Goal: Transaction & Acquisition: Purchase product/service

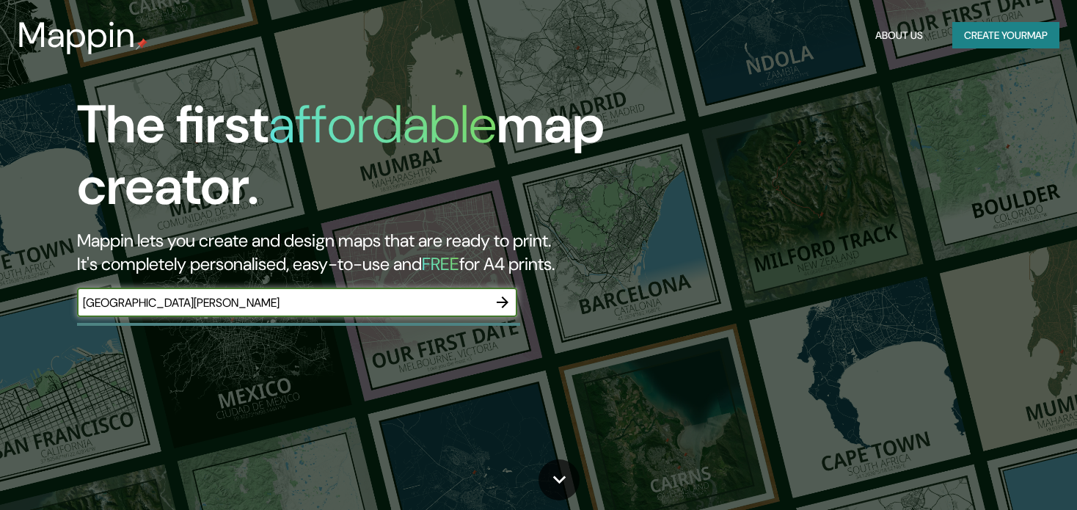
type input "[GEOGRAPHIC_DATA][PERSON_NAME]"
click at [505, 302] on icon "button" at bounding box center [503, 302] width 12 height 12
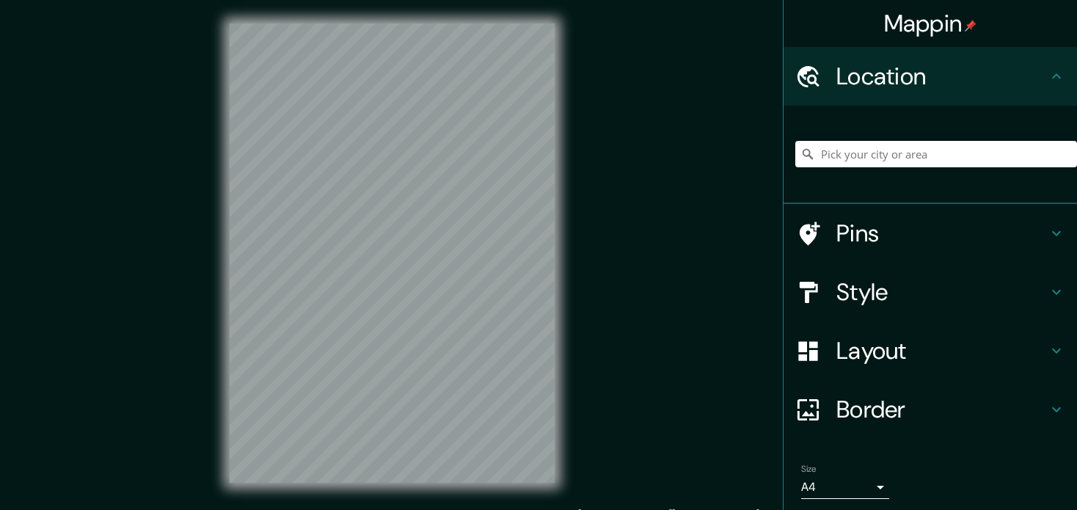
click at [969, 74] on h4 "Location" at bounding box center [941, 76] width 211 height 29
click at [906, 152] on input "Pick your city or area" at bounding box center [936, 154] width 282 height 26
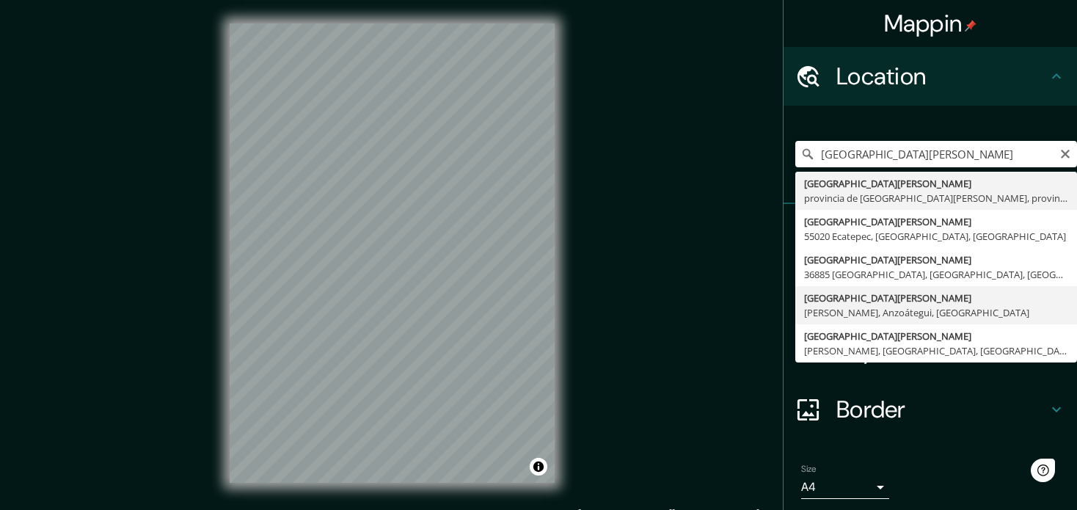
type input "[GEOGRAPHIC_DATA][PERSON_NAME] [PERSON_NAME], [GEOGRAPHIC_DATA], [GEOGRAPHIC_DA…"
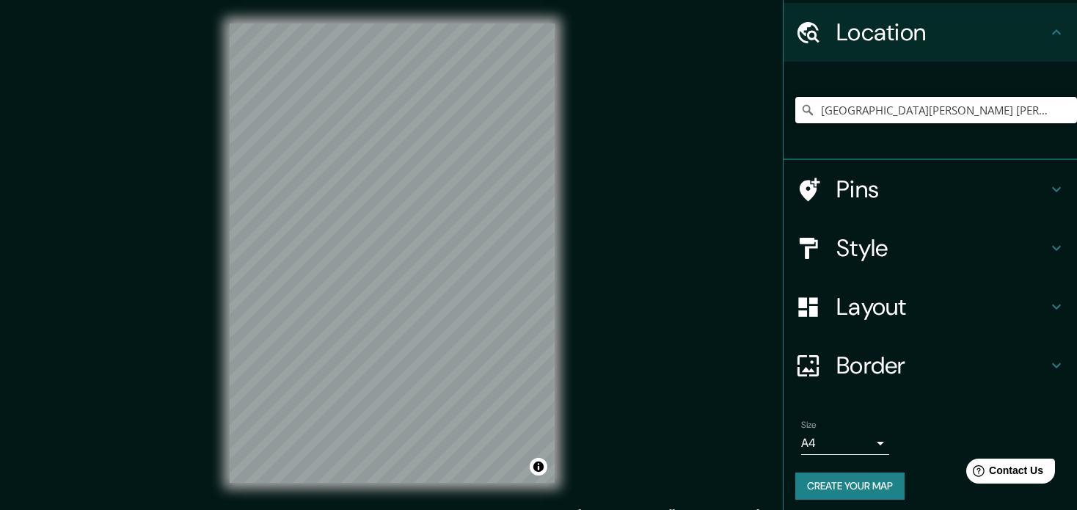
scroll to position [50, 0]
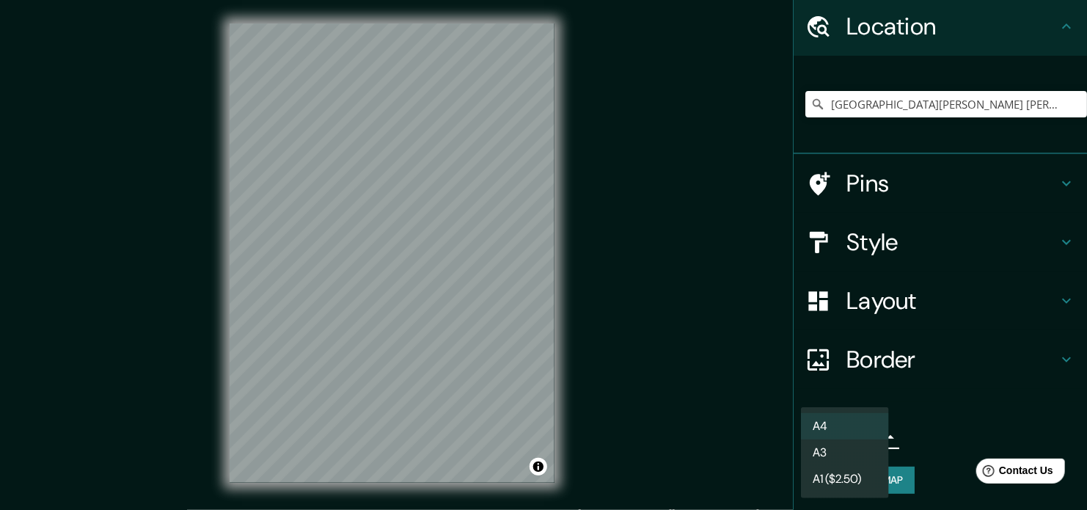
click at [849, 435] on body "Mappin Location [GEOGRAPHIC_DATA][PERSON_NAME] [PERSON_NAME], [GEOGRAPHIC_DATA]…" at bounding box center [543, 255] width 1087 height 510
click at [842, 459] on li "A3" at bounding box center [845, 453] width 88 height 26
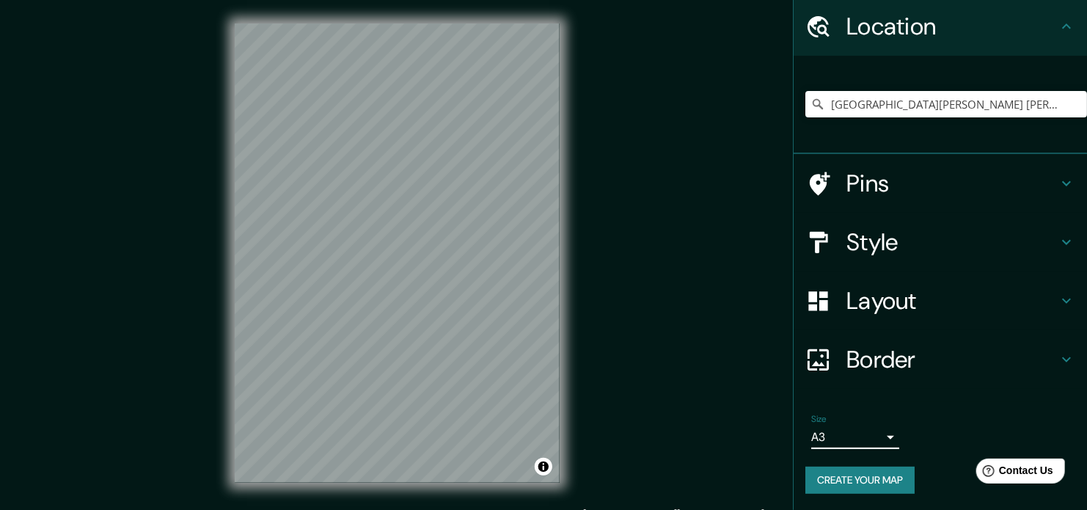
click at [839, 437] on body "Mappin Location [GEOGRAPHIC_DATA][PERSON_NAME] [PERSON_NAME], [GEOGRAPHIC_DATA]…" at bounding box center [543, 255] width 1087 height 510
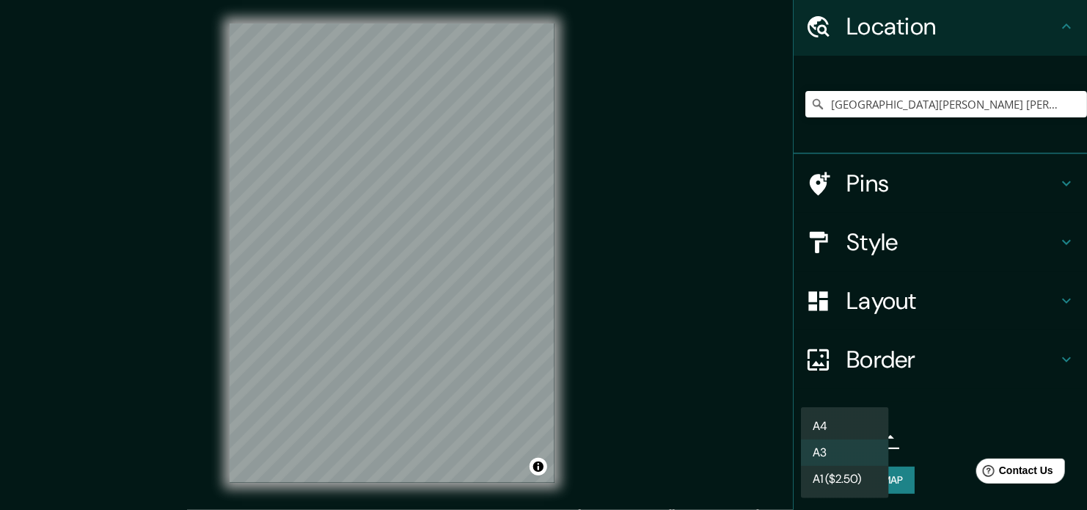
click at [839, 429] on li "A4" at bounding box center [845, 426] width 88 height 26
click at [839, 440] on body "Mappin Location [GEOGRAPHIC_DATA][PERSON_NAME] [PERSON_NAME], [GEOGRAPHIC_DATA]…" at bounding box center [543, 255] width 1087 height 510
click at [823, 448] on li "A3" at bounding box center [845, 453] width 88 height 26
type input "a4"
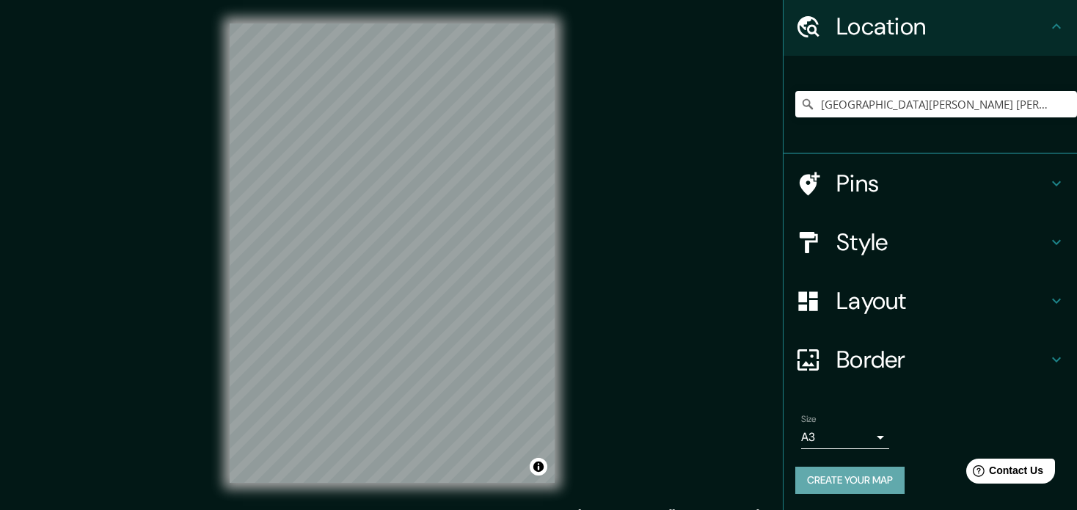
click at [856, 473] on button "Create your map" at bounding box center [849, 480] width 109 height 27
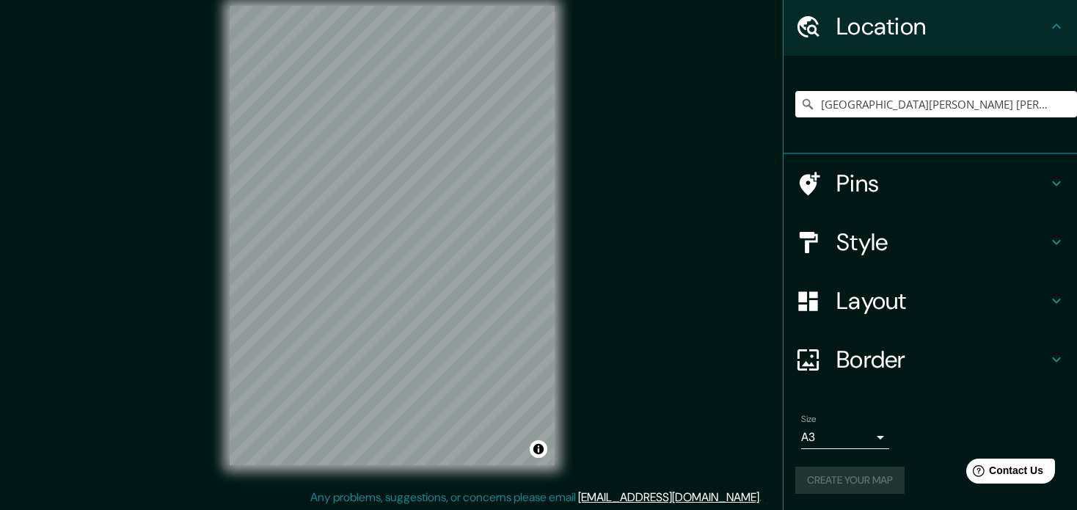
scroll to position [19, 0]
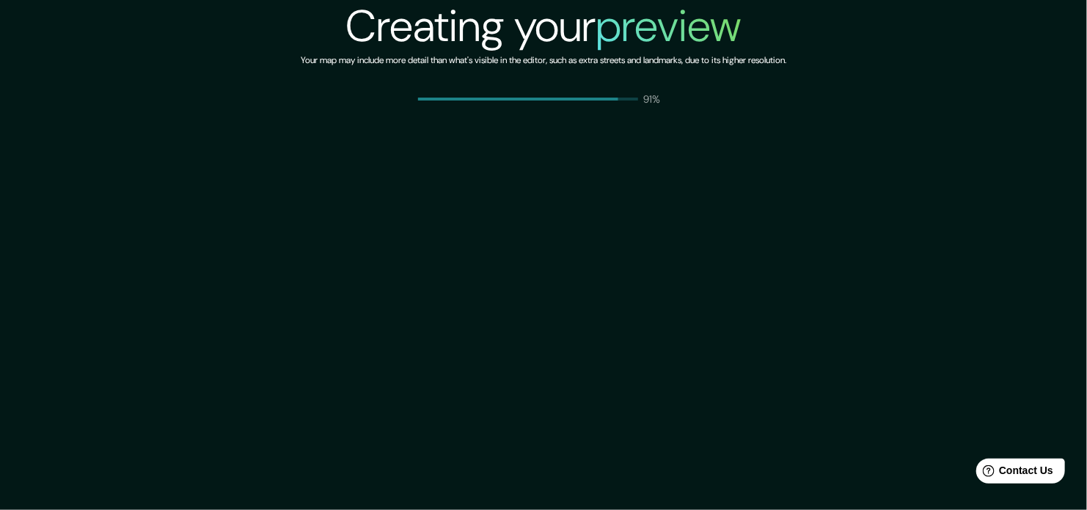
click at [536, 35] on h2 "Creating your preview" at bounding box center [543, 26] width 395 height 53
drag, startPoint x: 440, startPoint y: 65, endPoint x: 281, endPoint y: 67, distance: 158.5
click at [281, 67] on div "Creating your preview Your map may include more detail than what's visible in t…" at bounding box center [543, 53] width 1087 height 106
click at [297, 115] on div "Creating your preview Your map may include more detail than what's visible in t…" at bounding box center [543, 255] width 1087 height 510
click at [669, 252] on div "Creating your preview Your map may include more detail than what's visible in t…" at bounding box center [543, 255] width 1087 height 510
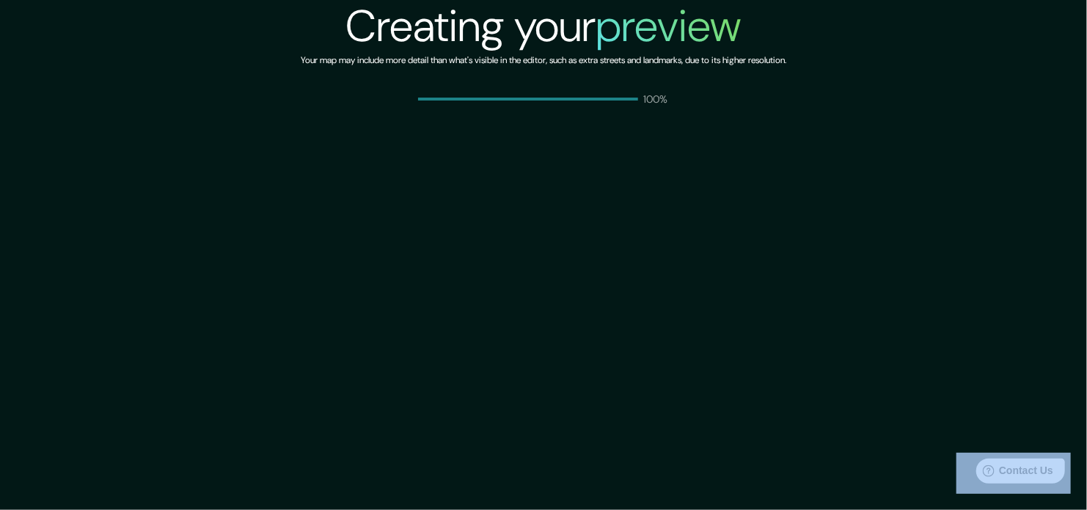
click at [669, 252] on div "Creating your preview Your map may include more detail than what's visible in t…" at bounding box center [543, 255] width 1087 height 510
click at [592, 227] on div "Creating your preview Your map may include more detail than what's visible in t…" at bounding box center [543, 255] width 1087 height 510
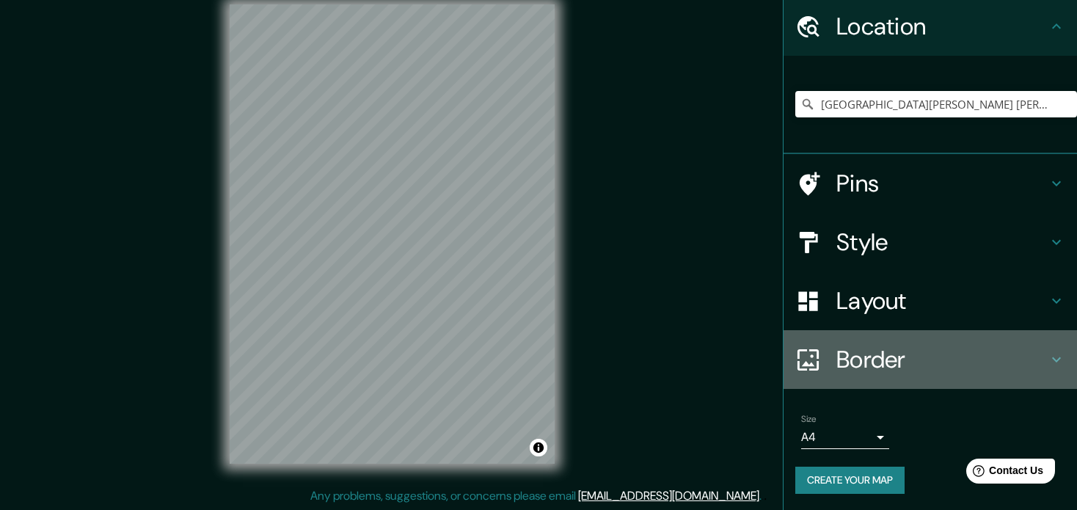
click at [928, 369] on h4 "Border" at bounding box center [941, 359] width 211 height 29
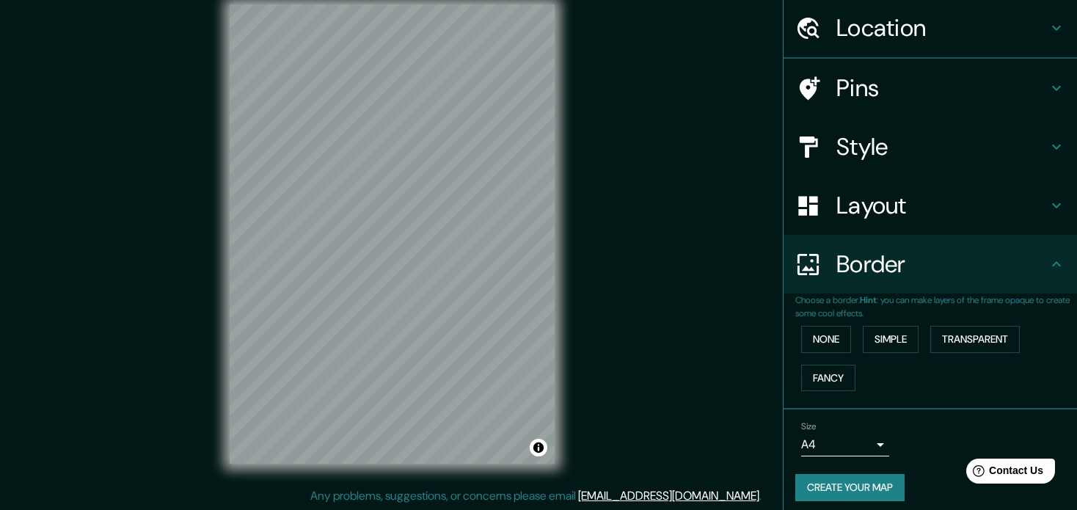
scroll to position [50, 0]
click at [830, 338] on button "None" at bounding box center [826, 337] width 50 height 27
click at [864, 343] on button "Simple" at bounding box center [891, 337] width 56 height 27
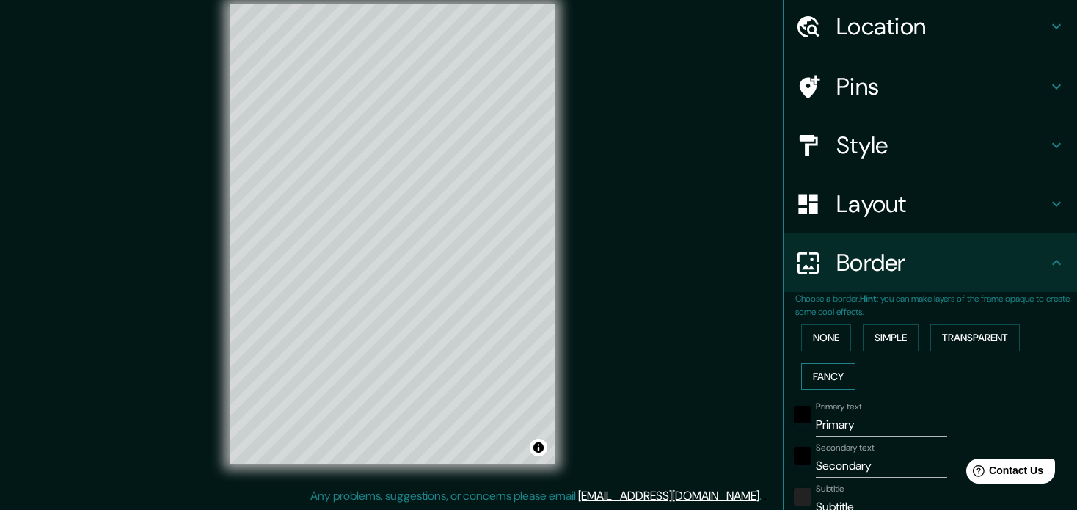
click at [812, 381] on button "Fancy" at bounding box center [828, 376] width 54 height 27
click at [967, 335] on button "Transparent" at bounding box center [975, 337] width 90 height 27
click at [833, 339] on button "None" at bounding box center [826, 337] width 50 height 27
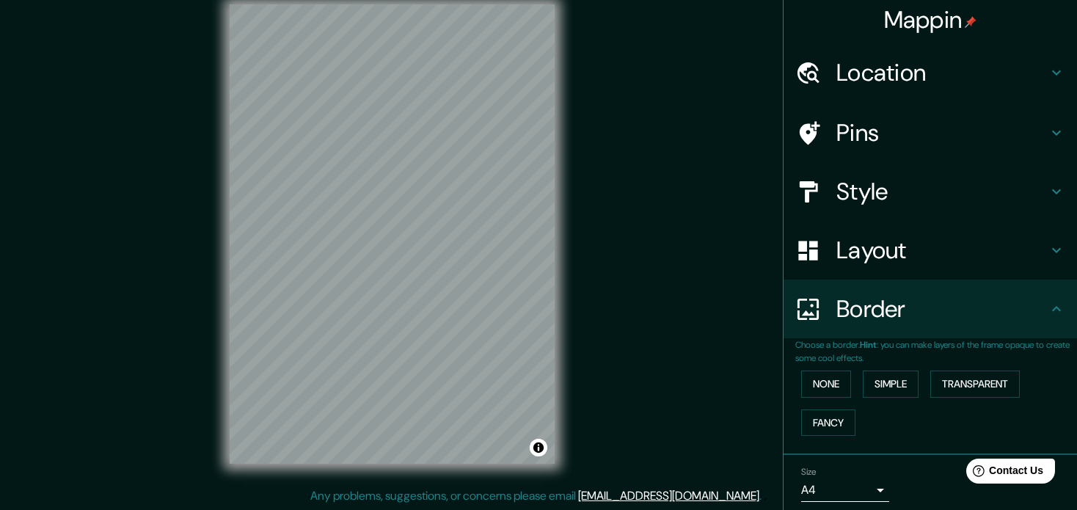
scroll to position [0, 0]
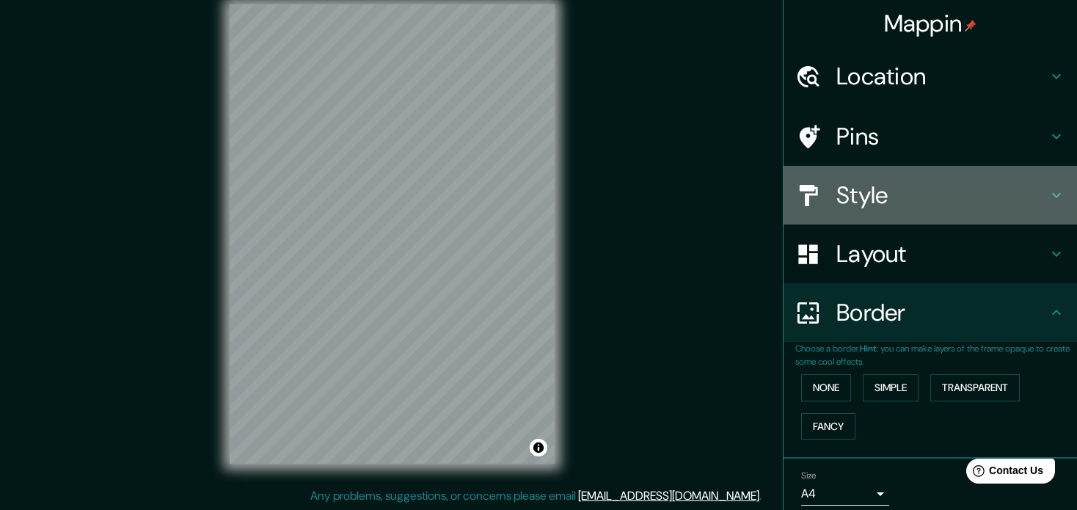
click at [869, 181] on h4 "Style" at bounding box center [941, 195] width 211 height 29
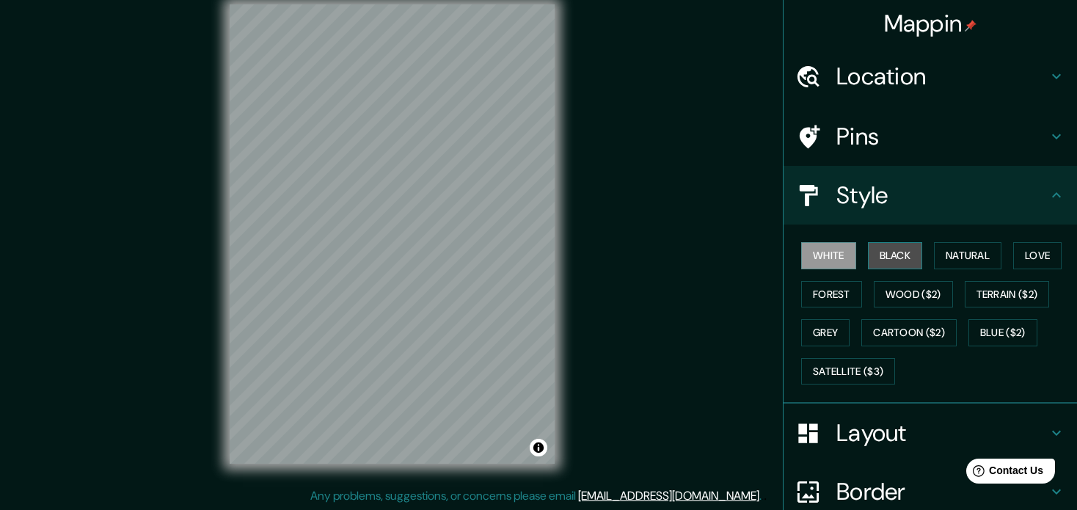
click at [886, 255] on button "Black" at bounding box center [895, 255] width 55 height 27
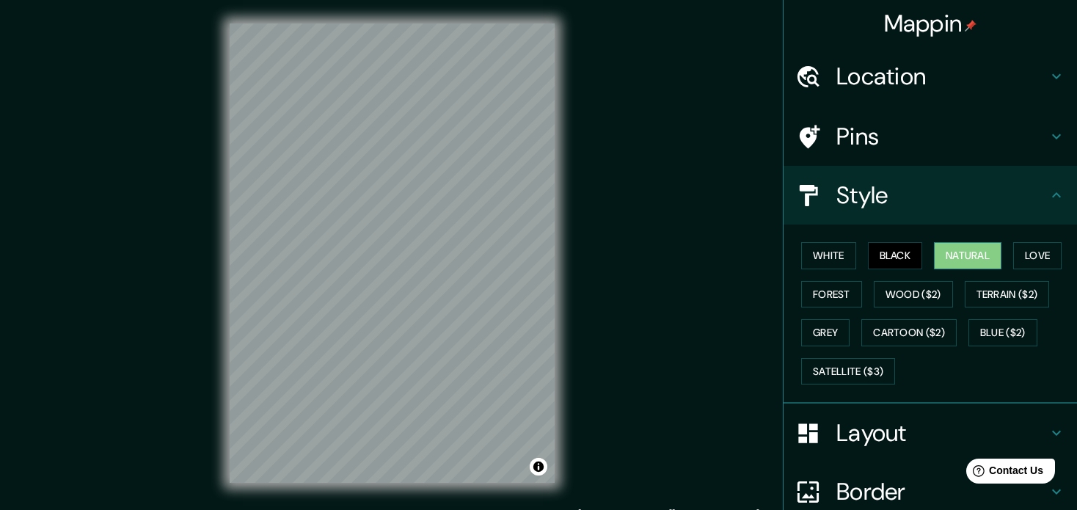
click at [961, 246] on button "Natural" at bounding box center [968, 255] width 68 height 27
click at [1032, 242] on button "Love" at bounding box center [1037, 255] width 48 height 27
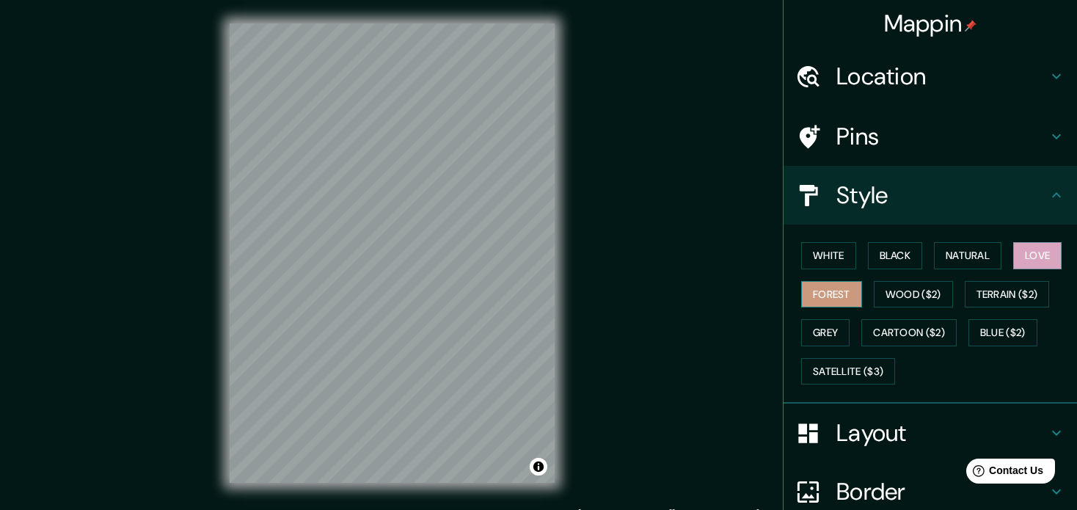
click at [820, 293] on button "Forest" at bounding box center [831, 294] width 61 height 27
click at [847, 132] on h4 "Pins" at bounding box center [941, 136] width 211 height 29
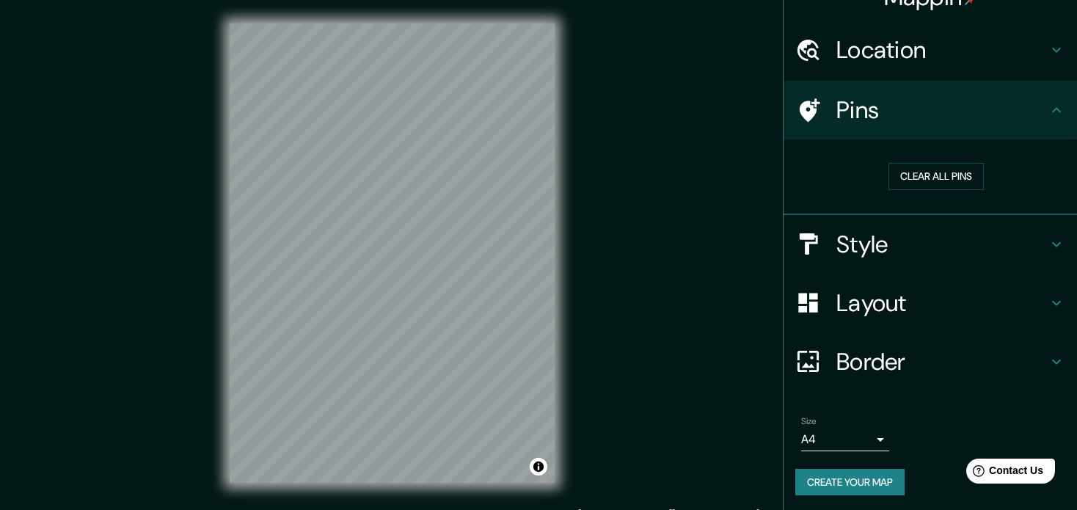
scroll to position [28, 0]
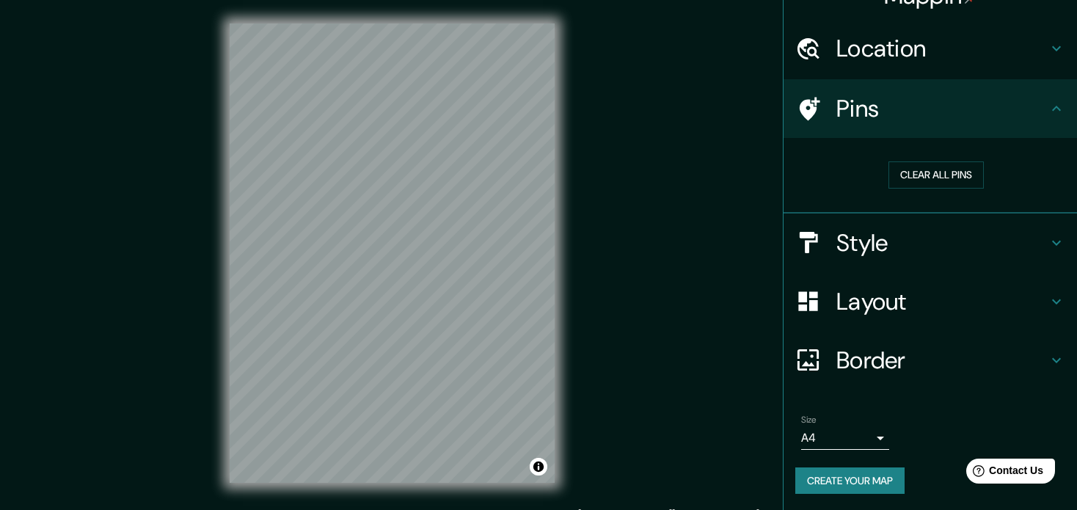
click at [838, 472] on button "Create your map" at bounding box center [849, 480] width 109 height 27
click at [860, 474] on button "Create your map" at bounding box center [849, 480] width 109 height 27
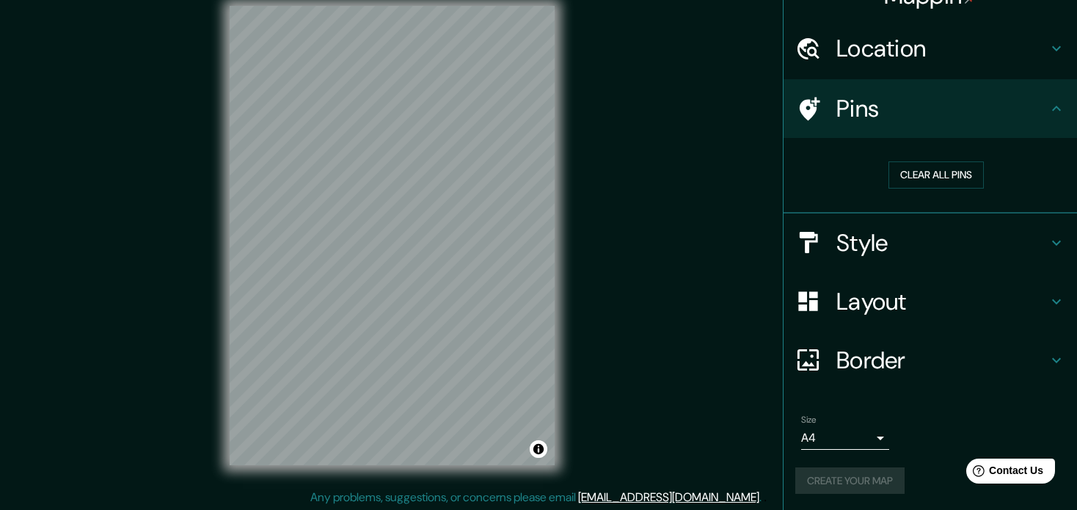
scroll to position [19, 0]
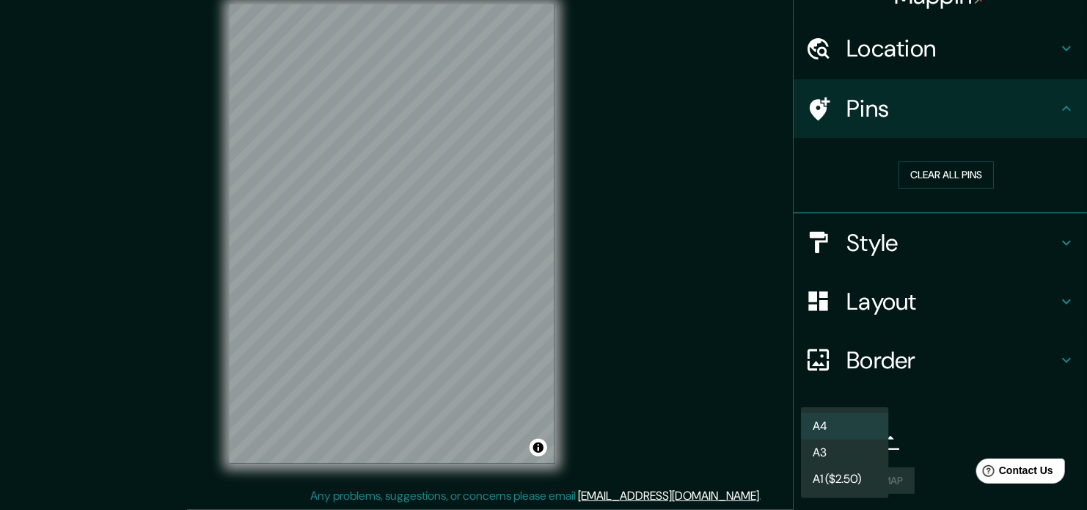
click at [839, 435] on body "Mappin Location Puerto la Cruz, Juan Antonio Sotillo, Anzoátegui, Venezuela Pin…" at bounding box center [543, 236] width 1087 height 510
click at [832, 451] on li "A3" at bounding box center [845, 453] width 88 height 26
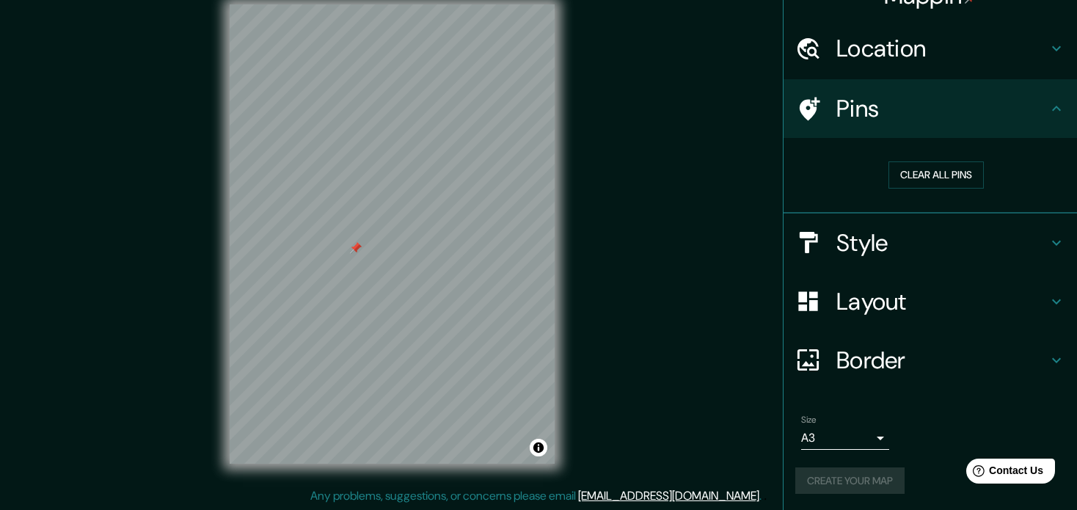
click at [835, 478] on div "Create your map" at bounding box center [930, 480] width 270 height 27
click at [917, 172] on button "Clear all pins" at bounding box center [936, 174] width 95 height 27
click at [834, 467] on button "Create your map" at bounding box center [849, 480] width 109 height 27
